Goal: Task Accomplishment & Management: Use online tool/utility

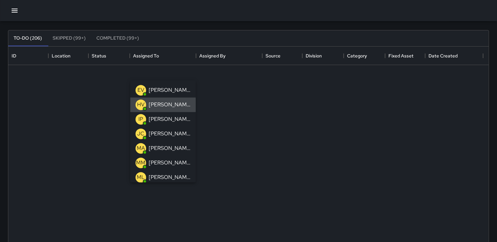
scroll to position [275, 474]
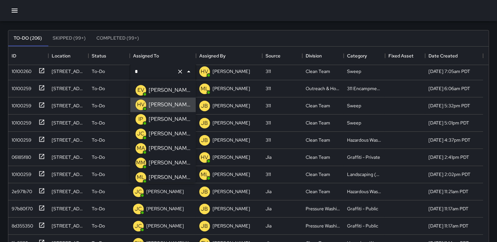
type input "**********"
click at [180, 16] on div at bounding box center [248, 10] width 497 height 21
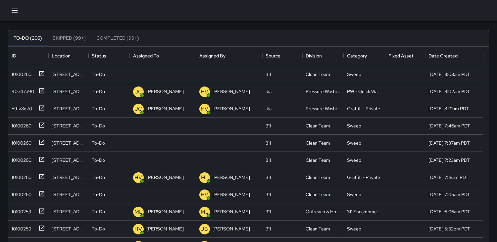
scroll to position [113, 0]
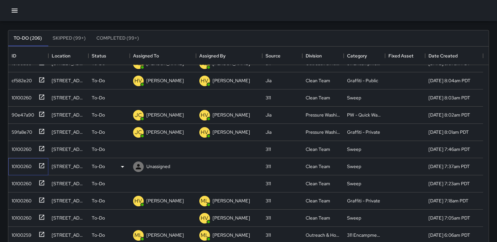
click at [25, 163] on div "10100260" at bounding box center [20, 165] width 22 height 9
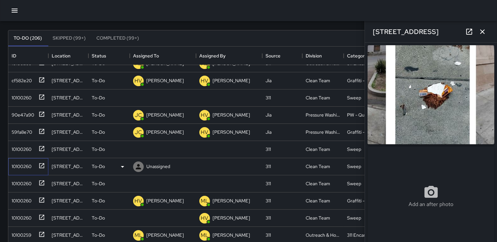
type input "**********"
click at [137, 165] on icon at bounding box center [138, 166] width 5 height 5
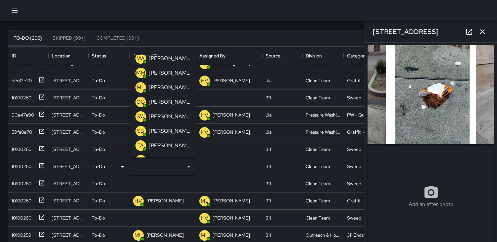
scroll to position [73, 0]
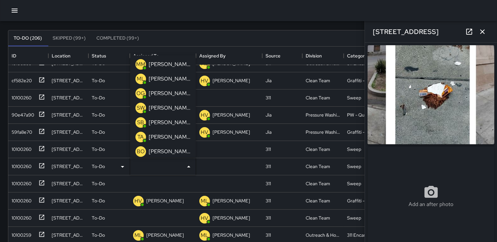
click at [140, 136] on p "TA" at bounding box center [141, 137] width 6 height 8
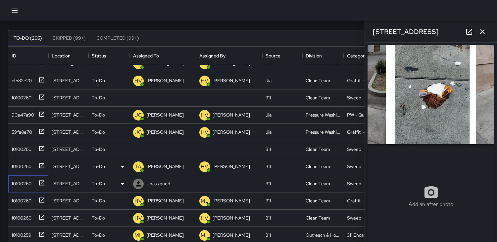
click at [22, 184] on div "10100260" at bounding box center [20, 182] width 22 height 9
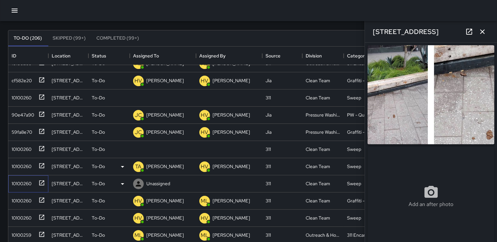
type input "**********"
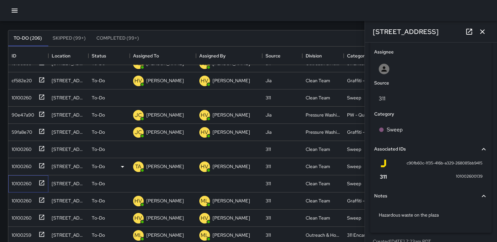
scroll to position [352, 0]
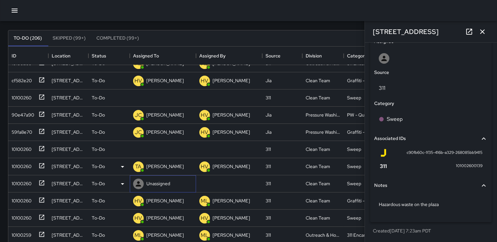
click at [137, 183] on icon at bounding box center [138, 184] width 5 height 5
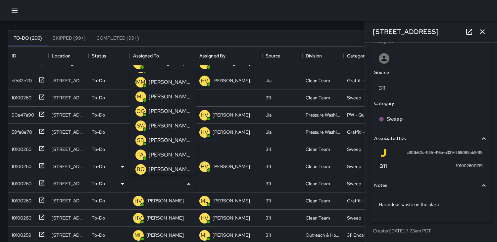
scroll to position [73, 0]
click at [138, 154] on p "TA" at bounding box center [141, 155] width 6 height 8
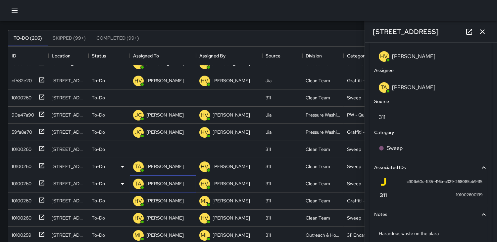
scroll to position [382, 0]
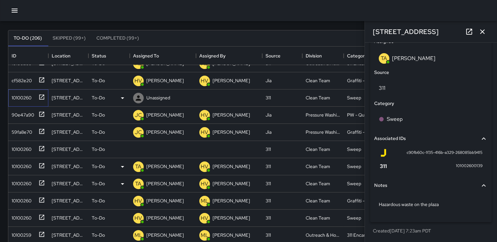
click at [21, 95] on div "10100260" at bounding box center [20, 96] width 22 height 9
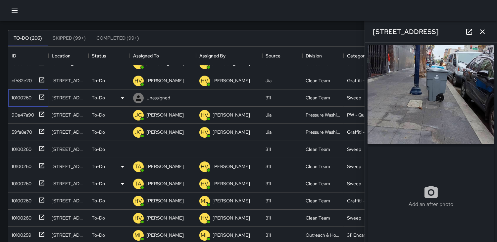
type input "**********"
click at [17, 147] on div "10100260" at bounding box center [20, 148] width 22 height 9
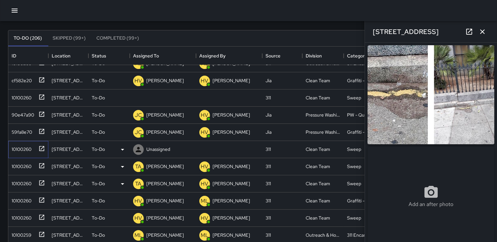
type input "**********"
click at [137, 150] on icon at bounding box center [138, 150] width 8 height 8
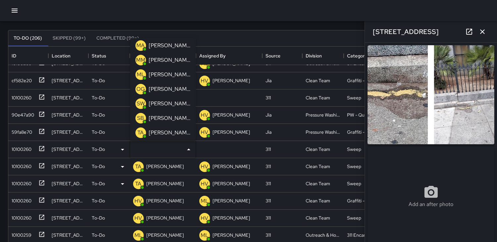
scroll to position [73, 0]
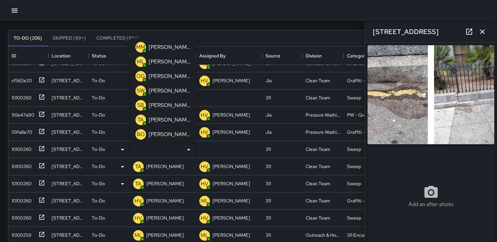
click at [140, 120] on p "TA" at bounding box center [141, 120] width 6 height 8
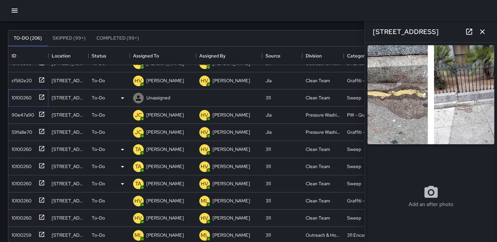
click at [22, 96] on div "10100260" at bounding box center [20, 96] width 22 height 9
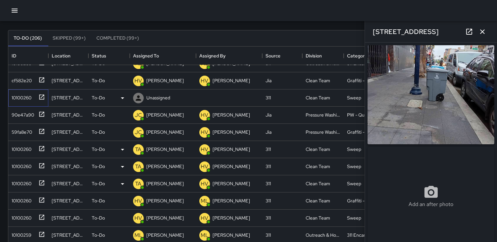
type input "**********"
click at [137, 97] on icon at bounding box center [138, 98] width 8 height 8
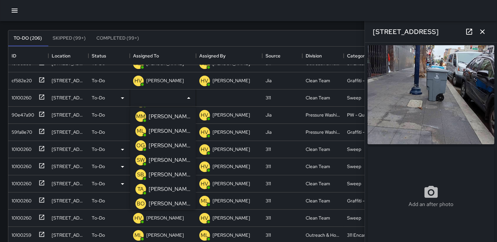
click at [143, 189] on p "TA" at bounding box center [141, 190] width 6 height 8
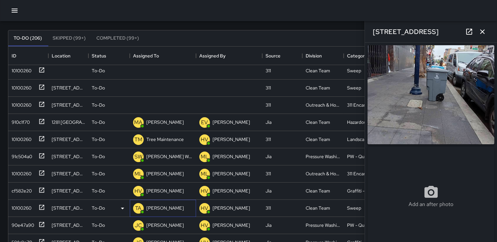
scroll to position [0, 0]
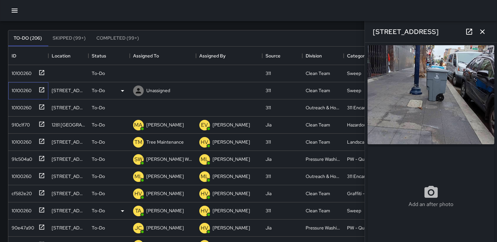
click at [24, 91] on div "10100260" at bounding box center [20, 89] width 22 height 9
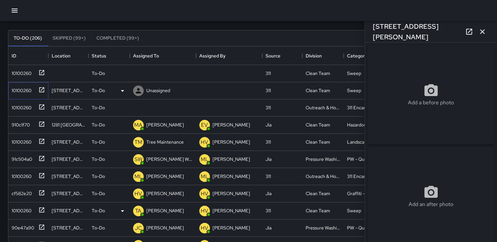
type input "**********"
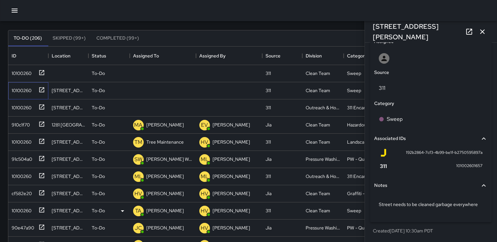
scroll to position [358, 0]
click at [139, 74] on icon at bounding box center [138, 74] width 8 height 8
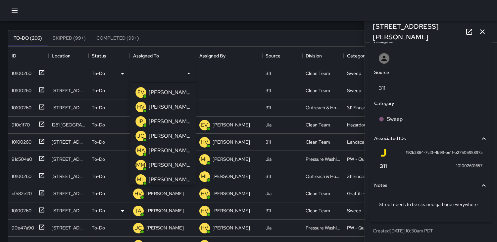
click at [137, 122] on div "IP" at bounding box center [140, 121] width 11 height 11
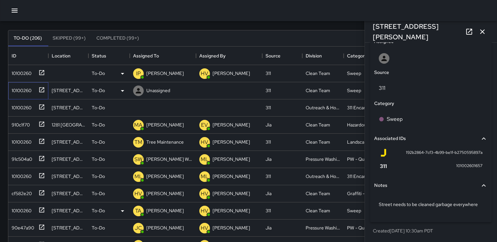
click at [18, 88] on div "10100260" at bounding box center [20, 89] width 22 height 9
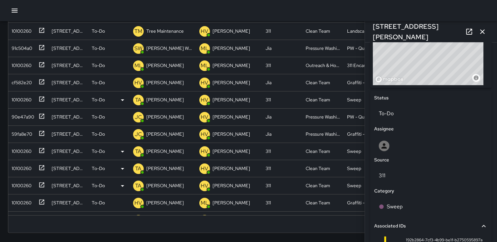
scroll to position [211, 0]
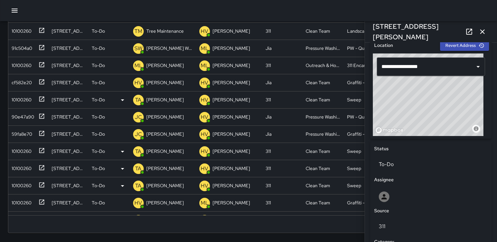
click at [481, 32] on icon "button" at bounding box center [482, 31] width 5 height 5
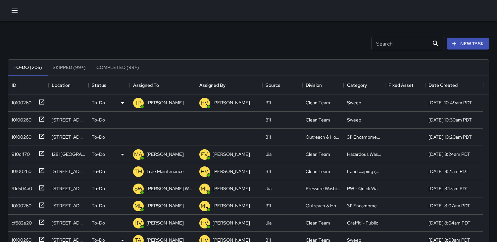
scroll to position [1, 0]
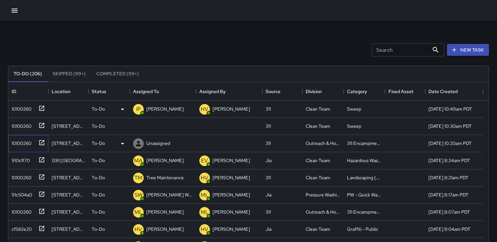
click at [22, 144] on div "10100260" at bounding box center [20, 142] width 22 height 9
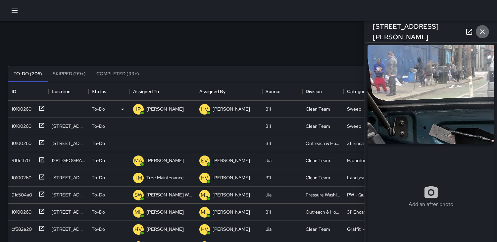
click at [479, 33] on icon "button" at bounding box center [482, 32] width 8 height 8
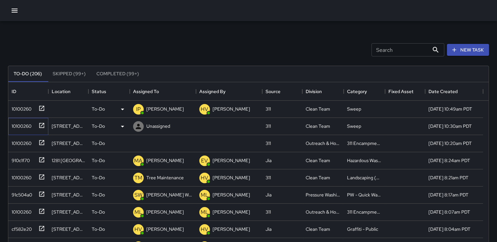
click at [27, 122] on div "10100260" at bounding box center [20, 124] width 22 height 9
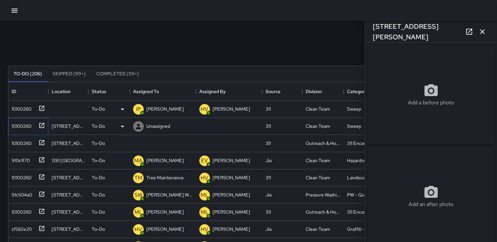
type input "**********"
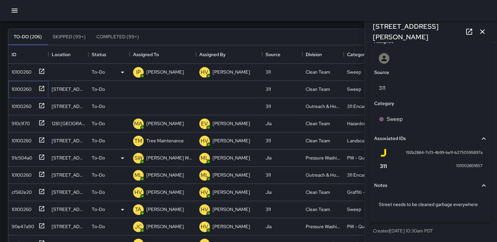
scroll to position [38, 0]
click at [138, 107] on icon at bounding box center [138, 107] width 5 height 5
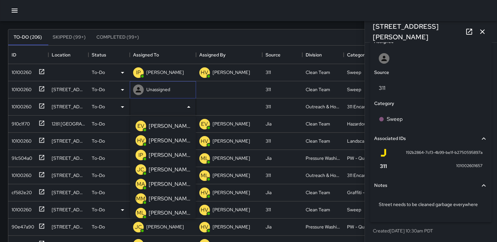
click at [135, 90] on icon at bounding box center [138, 90] width 8 height 8
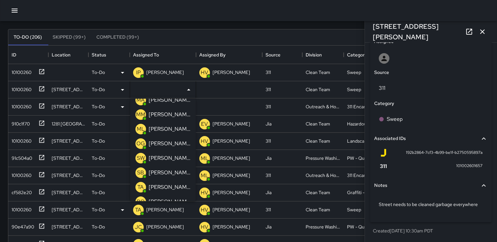
scroll to position [73, 0]
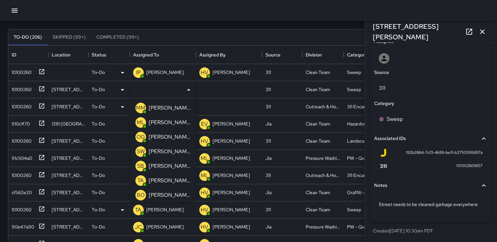
click at [140, 164] on p "SB" at bounding box center [140, 166] width 7 height 8
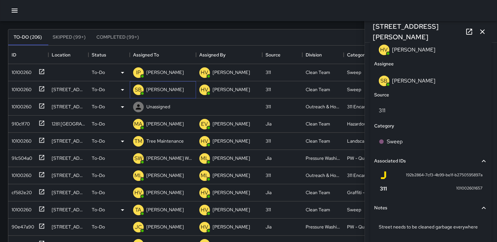
scroll to position [389, 0]
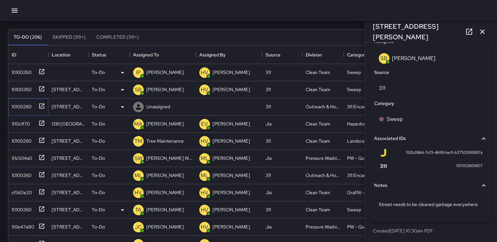
click at [21, 105] on div "10100260" at bounding box center [20, 105] width 22 height 9
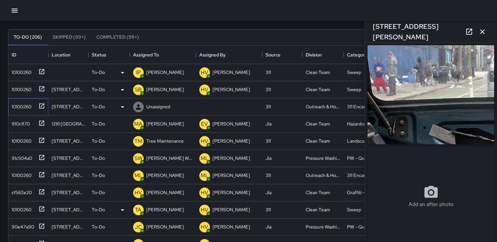
type input "**********"
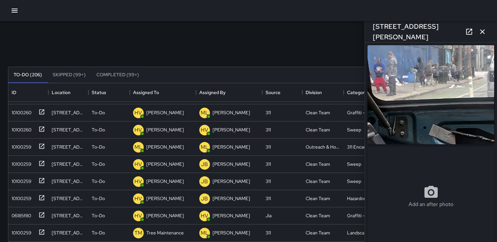
scroll to position [240, 0]
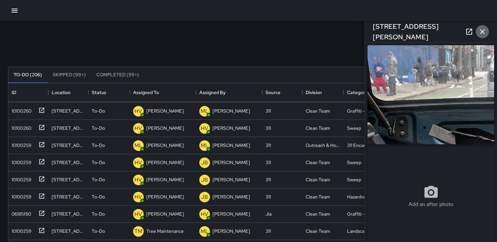
click at [480, 35] on icon "button" at bounding box center [482, 32] width 8 height 8
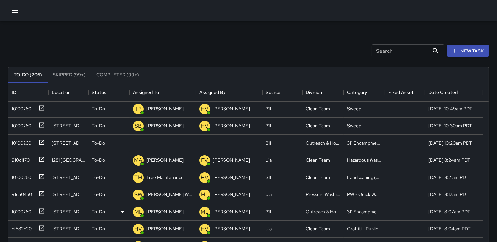
scroll to position [0, 0]
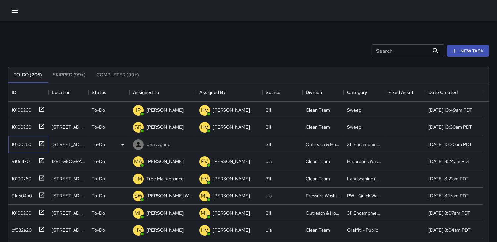
click at [16, 146] on div "10100260" at bounding box center [20, 143] width 22 height 9
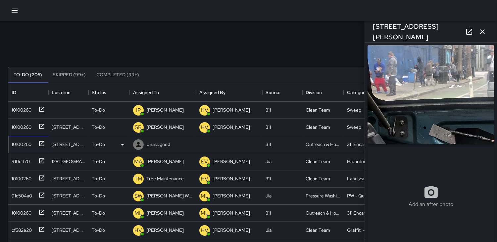
type input "**********"
click at [482, 32] on icon "button" at bounding box center [482, 32] width 8 height 8
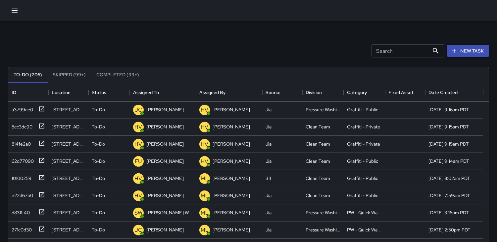
scroll to position [551, 0]
click at [15, 10] on icon "button" at bounding box center [15, 11] width 8 height 8
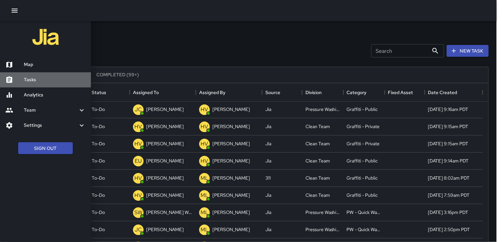
click at [37, 81] on h6 "Tasks" at bounding box center [55, 79] width 62 height 7
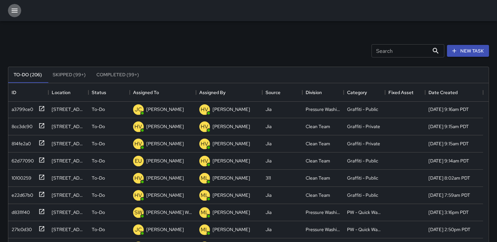
click at [14, 12] on icon "button" at bounding box center [15, 11] width 6 height 4
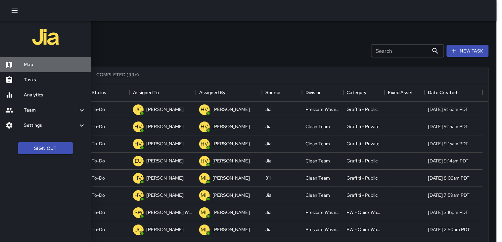
click at [27, 63] on h6 "Map" at bounding box center [55, 64] width 62 height 7
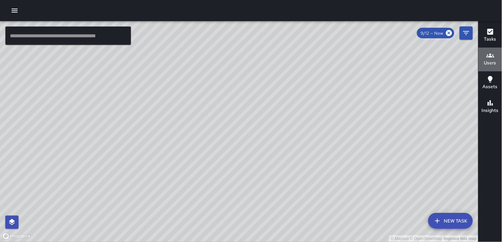
click at [488, 66] on h6 "Users" at bounding box center [490, 63] width 12 height 7
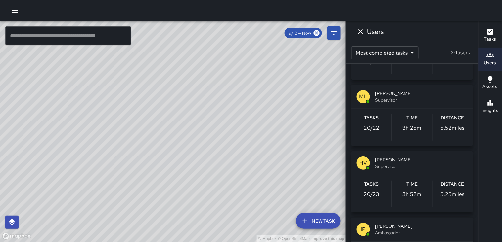
scroll to position [220, 0]
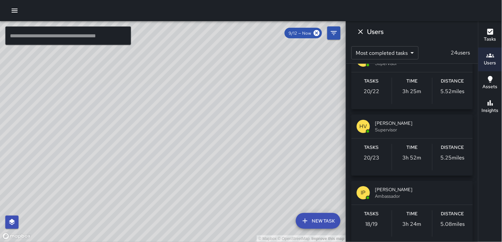
click at [445, 157] on p "5.25 miles" at bounding box center [453, 158] width 24 height 8
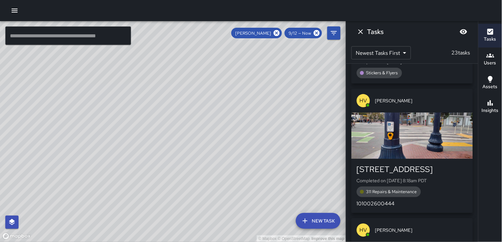
scroll to position [2168, 0]
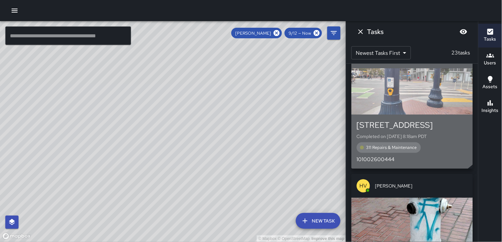
click at [408, 91] on div "button" at bounding box center [411, 91] width 121 height 46
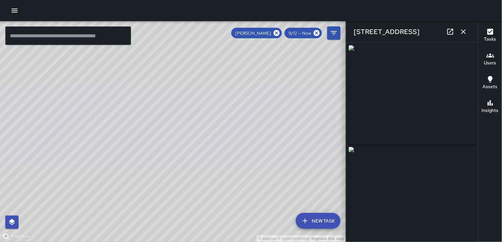
type input "**********"
click at [372, 100] on img at bounding box center [412, 94] width 127 height 99
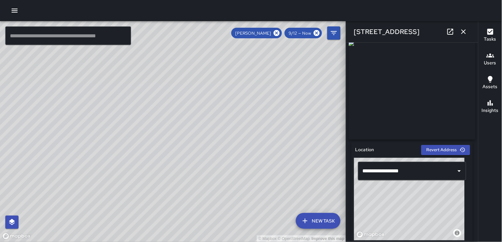
scroll to position [110, 0]
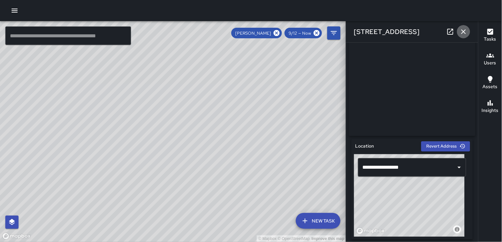
click at [464, 34] on icon "button" at bounding box center [463, 32] width 8 height 8
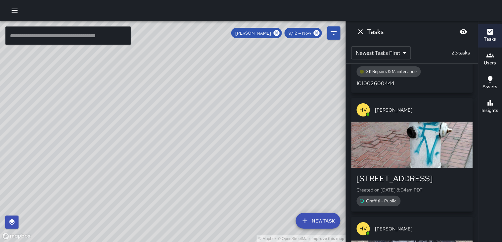
scroll to position [2242, 0]
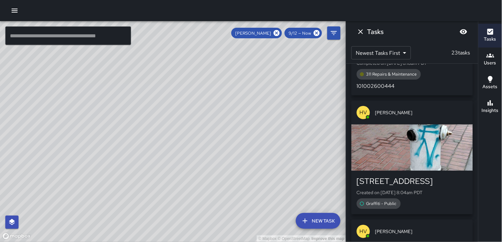
click at [434, 144] on div "button" at bounding box center [411, 148] width 121 height 46
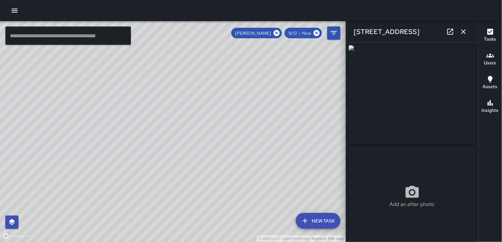
type input "**********"
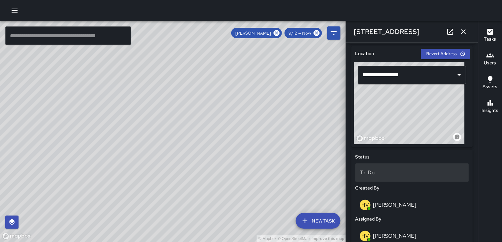
scroll to position [220, 0]
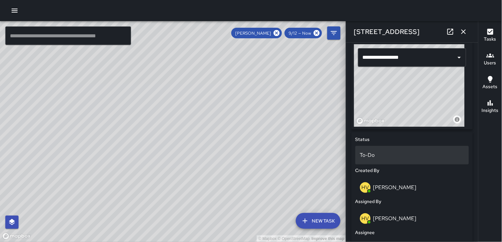
click at [366, 157] on p "To-Do" at bounding box center [412, 155] width 104 height 8
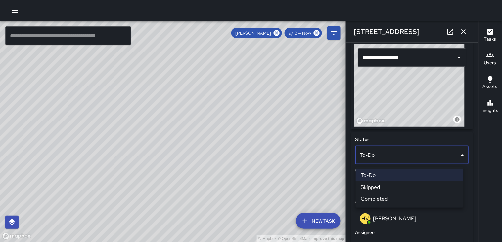
click at [371, 187] on li "Skipped" at bounding box center [410, 188] width 108 height 12
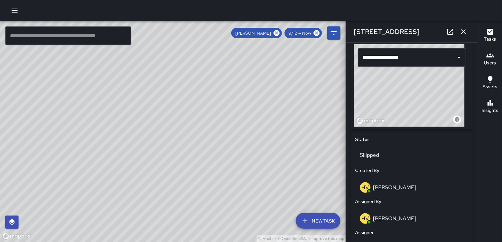
click at [462, 34] on icon "button" at bounding box center [463, 31] width 5 height 5
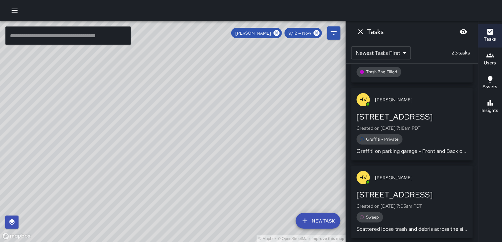
scroll to position [2493, 0]
click at [362, 33] on icon "Dismiss" at bounding box center [360, 31] width 5 height 5
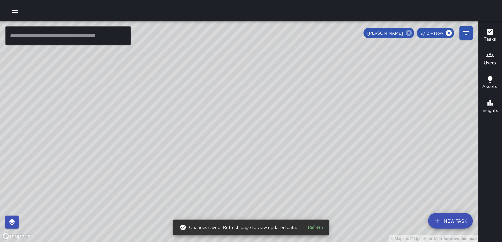
click at [409, 33] on icon at bounding box center [409, 33] width 6 height 6
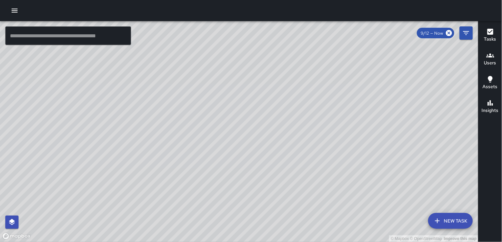
drag, startPoint x: 300, startPoint y: 176, endPoint x: 310, endPoint y: 164, distance: 15.0
click at [310, 164] on div "© Mapbox © OpenStreetMap Improve this map" at bounding box center [239, 131] width 478 height 221
drag, startPoint x: 272, startPoint y: 176, endPoint x: 267, endPoint y: 143, distance: 33.2
click at [267, 143] on div "© Mapbox © OpenStreetMap Improve this map" at bounding box center [239, 131] width 478 height 221
drag, startPoint x: 267, startPoint y: 141, endPoint x: 265, endPoint y: 185, distance: 44.1
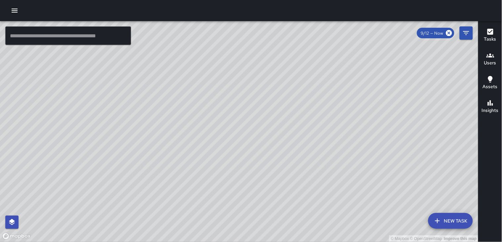
click at [265, 185] on div "© Mapbox © OpenStreetMap Improve this map" at bounding box center [239, 131] width 478 height 221
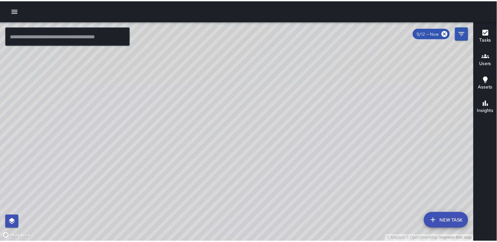
scroll to position [26097, 0]
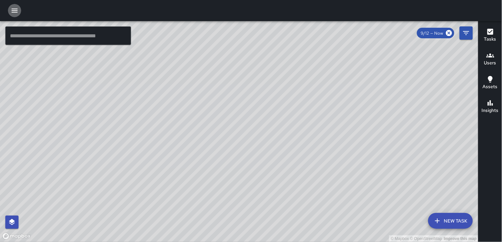
click at [17, 11] on icon "button" at bounding box center [15, 11] width 8 height 8
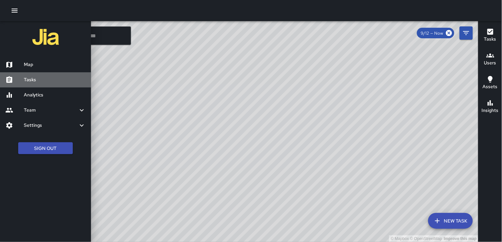
drag, startPoint x: 44, startPoint y: 79, endPoint x: 52, endPoint y: 79, distance: 7.3
click at [41, 81] on h6 "Tasks" at bounding box center [55, 79] width 62 height 7
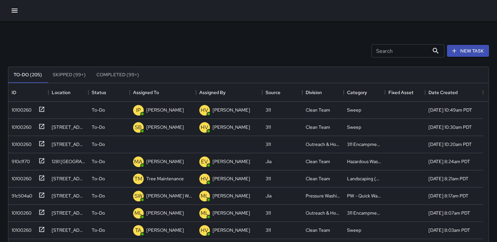
scroll to position [275, 474]
click at [376, 51] on input "Search" at bounding box center [400, 50] width 58 height 13
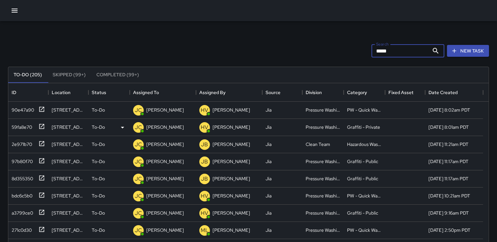
type input "*****"
click at [21, 124] on div "59fa8e70" at bounding box center [20, 125] width 23 height 9
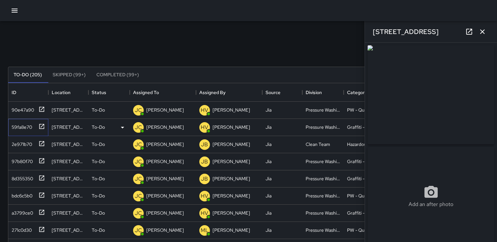
type input "**********"
click at [10, 146] on div "2e971b70" at bounding box center [20, 143] width 23 height 9
type input "**********"
click at [25, 159] on div "97b80f70" at bounding box center [21, 160] width 24 height 9
type input "**********"
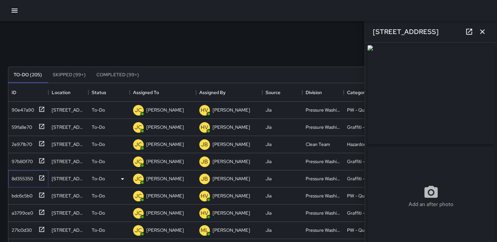
click at [25, 177] on div "8d355350" at bounding box center [21, 177] width 24 height 9
click at [25, 196] on div "bdc6c5b0" at bounding box center [20, 194] width 23 height 9
click at [123, 197] on icon at bounding box center [122, 197] width 8 height 8
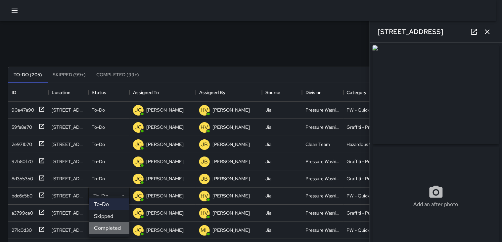
click at [111, 226] on li "Completed" at bounding box center [109, 229] width 41 height 12
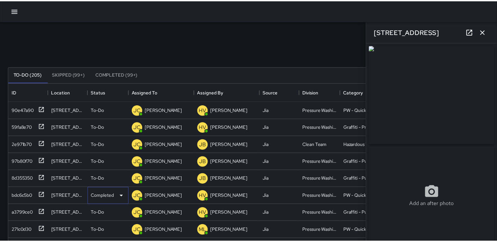
scroll to position [6, 6]
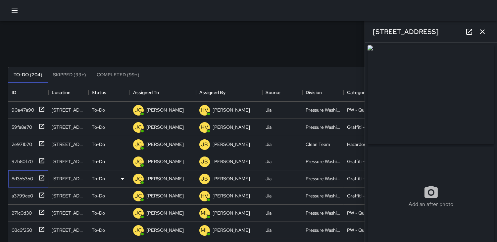
click at [19, 175] on div "8d355350" at bounding box center [21, 177] width 24 height 9
click at [30, 196] on div "a3799ce0" at bounding box center [21, 194] width 24 height 9
click at [121, 198] on icon at bounding box center [122, 197] width 8 height 8
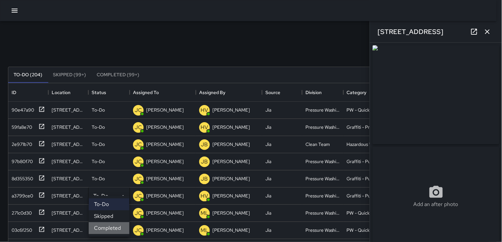
click at [108, 229] on li "Completed" at bounding box center [109, 229] width 41 height 12
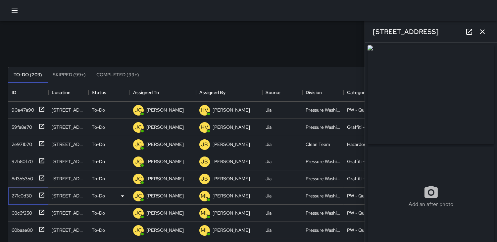
click at [34, 197] on div "271c0d30" at bounding box center [27, 195] width 36 height 11
click at [28, 210] on div "03c6f250" at bounding box center [20, 211] width 23 height 9
click at [30, 226] on div "60baae80" at bounding box center [21, 229] width 24 height 9
type input "**********"
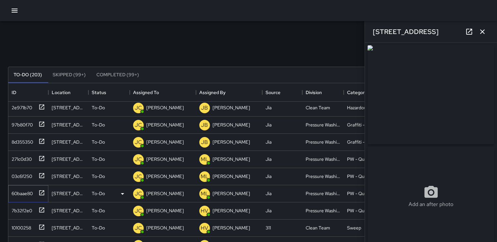
scroll to position [73, 0]
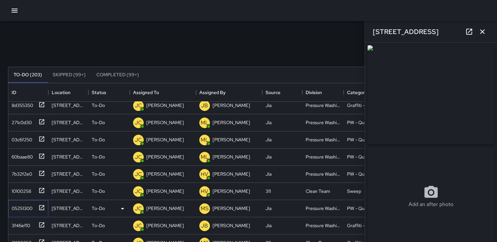
click at [18, 206] on div "05251300" at bounding box center [20, 207] width 23 height 9
type input "**********"
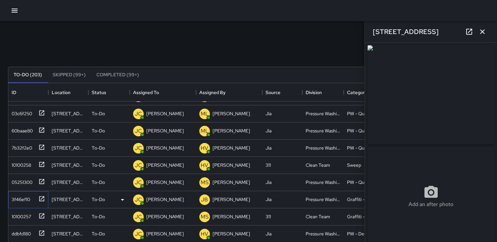
click at [22, 201] on div "3f46ef10" at bounding box center [19, 198] width 21 height 9
click at [122, 202] on icon at bounding box center [122, 200] width 8 height 8
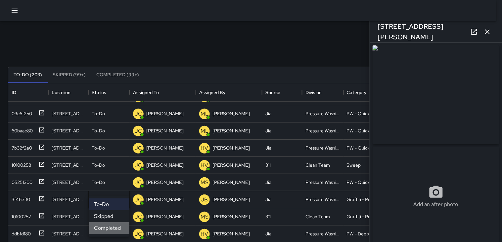
click at [108, 228] on li "Completed" at bounding box center [109, 229] width 41 height 12
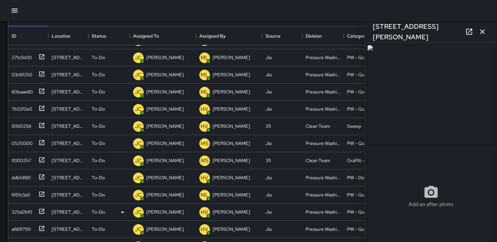
scroll to position [73, 0]
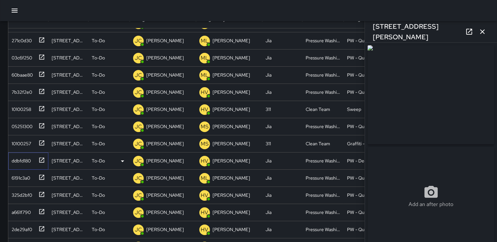
click at [21, 161] on div "ddbfd180" at bounding box center [20, 159] width 22 height 9
type input "**********"
click at [123, 162] on icon at bounding box center [122, 161] width 8 height 8
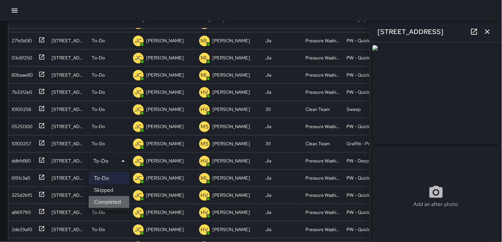
click at [110, 203] on li "Completed" at bounding box center [109, 202] width 41 height 12
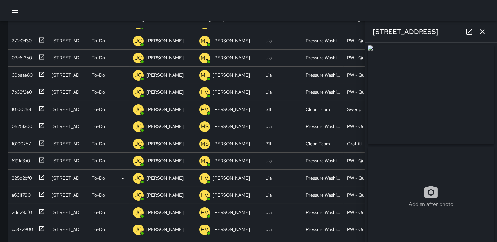
scroll to position [65, 0]
click at [24, 175] on div "6191c3a0" at bounding box center [19, 176] width 21 height 9
click at [122, 179] on icon at bounding box center [122, 179] width 3 height 2
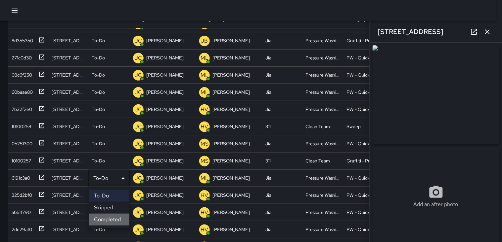
click at [110, 217] on li "Completed" at bounding box center [109, 220] width 41 height 12
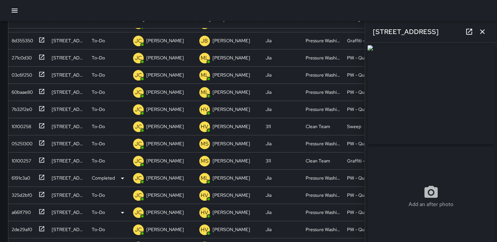
scroll to position [48, 0]
click at [21, 192] on div "325d2bf0" at bounding box center [20, 194] width 23 height 9
click at [24, 209] on div "a661f790" at bounding box center [20, 211] width 22 height 9
click at [26, 224] on div "2de29af0" at bounding box center [20, 228] width 23 height 9
click at [122, 229] on icon at bounding box center [122, 230] width 8 height 8
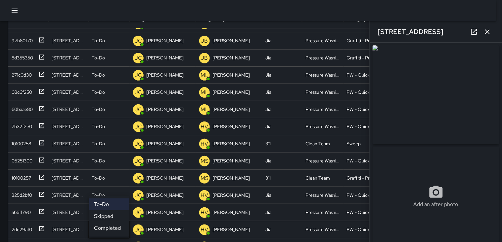
click at [41, 13] on div at bounding box center [251, 121] width 502 height 242
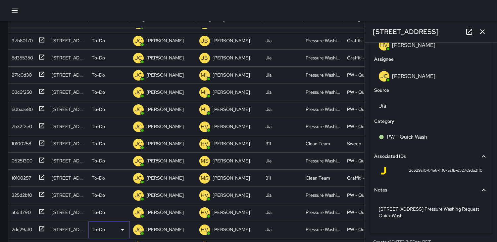
scroll to position [404, 0]
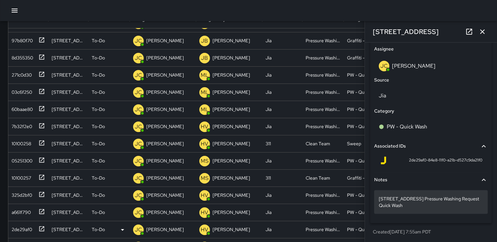
click at [406, 209] on p "[STREET_ADDRESS] Pressure Washing Request Quick Wash" at bounding box center [430, 202] width 104 height 13
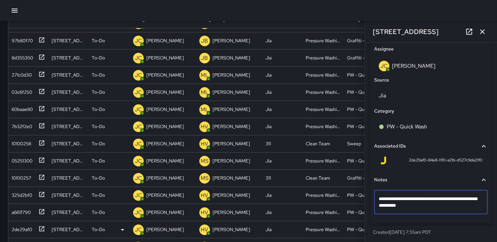
type textarea "**********"
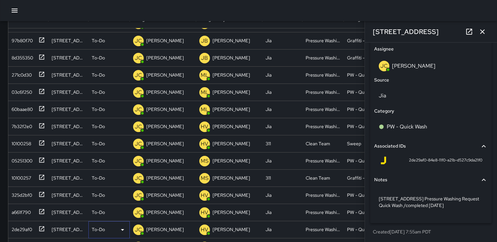
click at [123, 231] on icon at bounding box center [122, 230] width 8 height 8
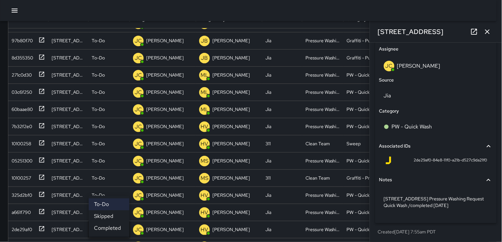
drag, startPoint x: 111, startPoint y: 229, endPoint x: 118, endPoint y: 224, distance: 7.9
click at [111, 229] on li "Completed" at bounding box center [109, 229] width 41 height 12
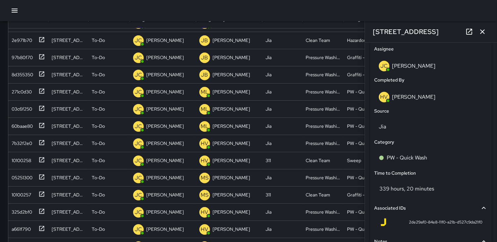
scroll to position [31, 0]
click at [482, 31] on icon "button" at bounding box center [482, 31] width 5 height 5
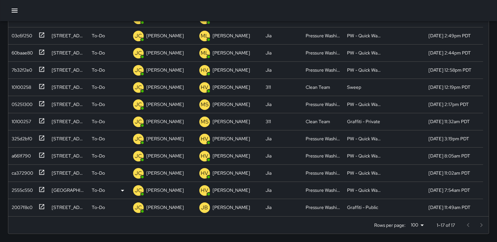
scroll to position [148, 0]
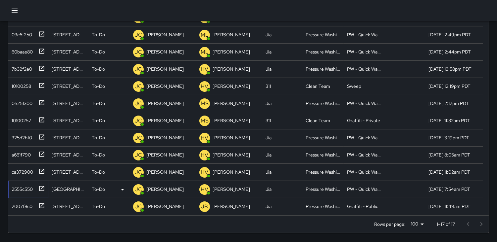
click at [18, 187] on div "2555c550" at bounding box center [21, 188] width 24 height 9
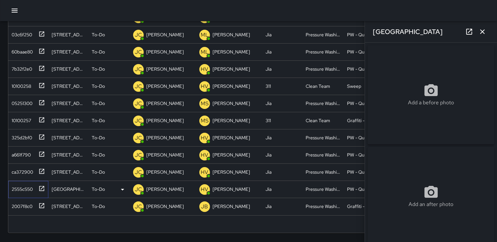
type input "**********"
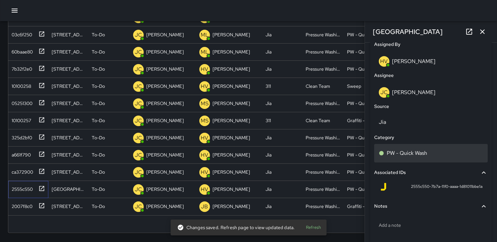
scroll to position [401, 0]
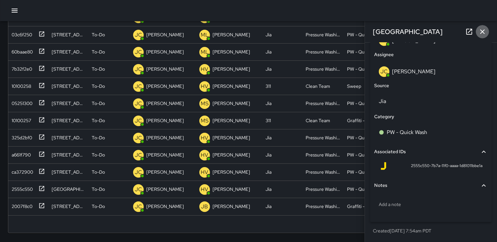
click at [483, 30] on icon "button" at bounding box center [482, 31] width 5 height 5
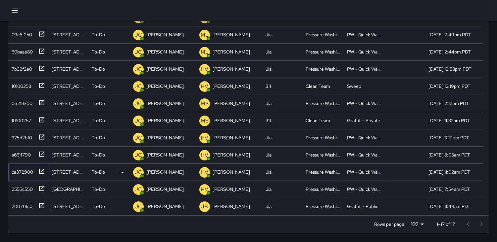
click at [19, 173] on div "ca372900" at bounding box center [21, 170] width 24 height 9
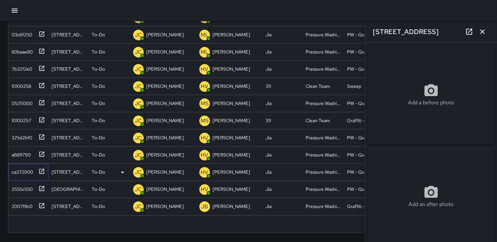
type input "**********"
click at [21, 186] on div "2555c550" at bounding box center [21, 188] width 24 height 9
click at [18, 201] on div "2007f8c0" at bounding box center [20, 205] width 23 height 9
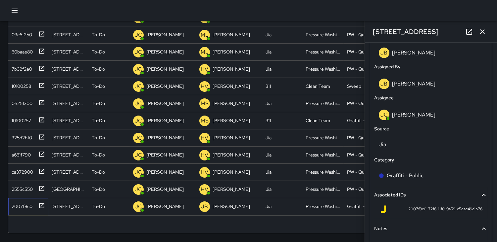
scroll to position [367, 0]
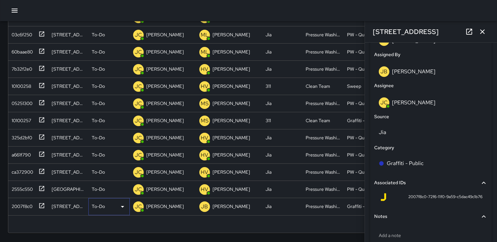
click at [122, 206] on icon at bounding box center [122, 207] width 8 height 8
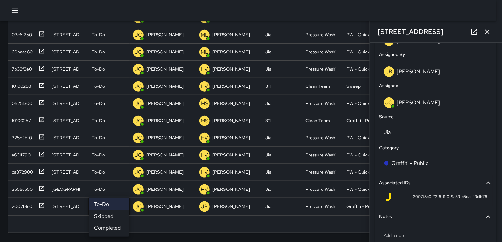
click at [118, 230] on li "Completed" at bounding box center [109, 229] width 41 height 12
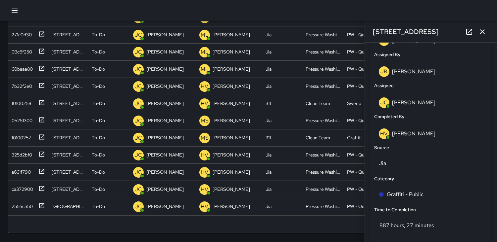
scroll to position [14, 0]
click at [481, 31] on icon "button" at bounding box center [482, 32] width 8 height 8
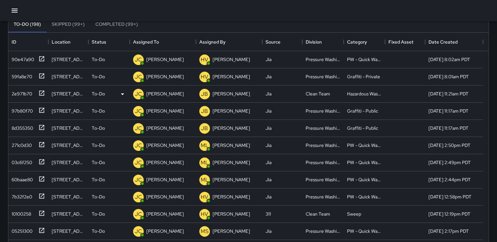
scroll to position [38, 0]
